Goal: Information Seeking & Learning: Learn about a topic

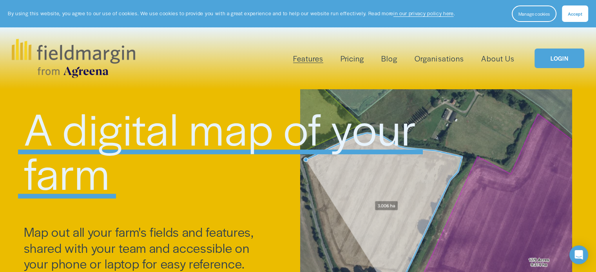
click at [357, 59] on link "Pricing" at bounding box center [353, 58] width 24 height 13
